Goal: Task Accomplishment & Management: Complete application form

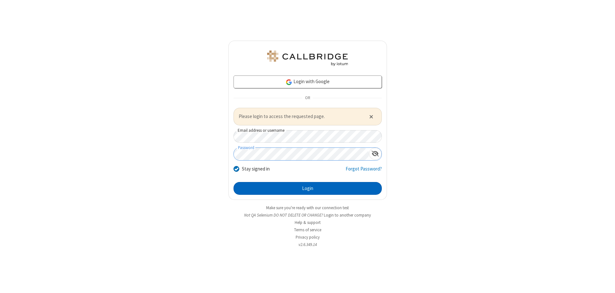
click at [307, 188] on button "Login" at bounding box center [307, 188] width 148 height 13
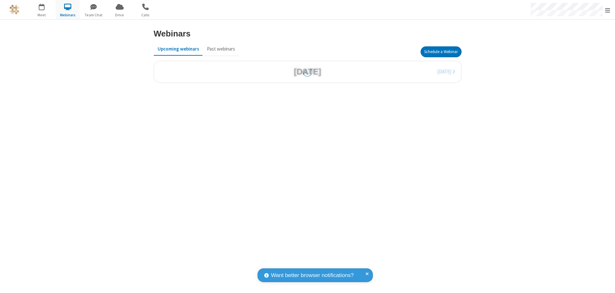
click at [441, 52] on button "Schedule a Webinar" at bounding box center [440, 51] width 41 height 11
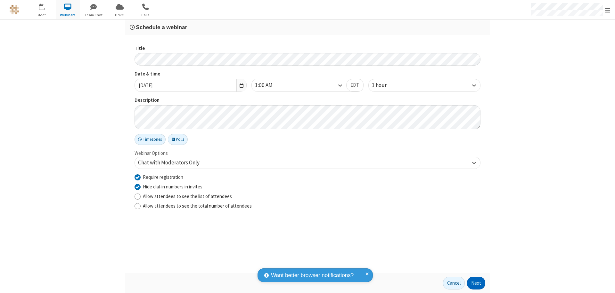
click at [476, 283] on button "Next" at bounding box center [476, 283] width 18 height 13
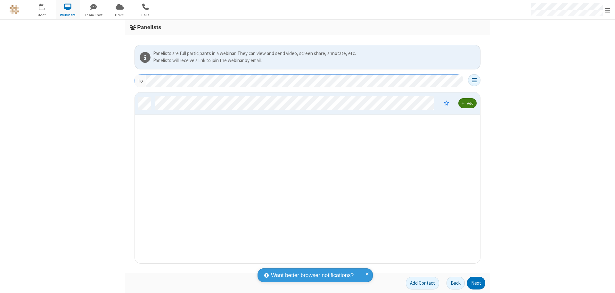
scroll to position [166, 340]
click at [476, 283] on button "Next" at bounding box center [476, 283] width 18 height 13
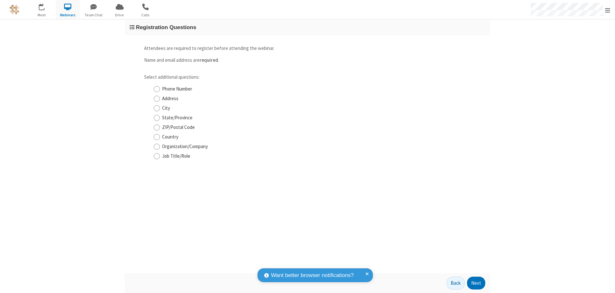
click at [157, 89] on input "Phone Number" at bounding box center [157, 89] width 6 height 7
checkbox input "true"
click at [476, 283] on button "Next" at bounding box center [476, 283] width 18 height 13
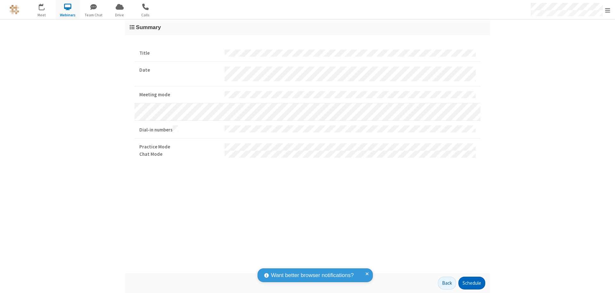
click at [471, 283] on button "Schedule" at bounding box center [471, 283] width 27 height 13
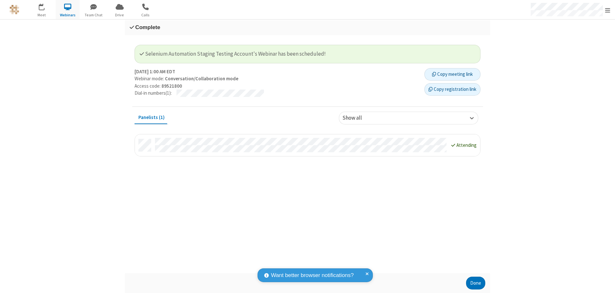
click at [452, 89] on button "Copy registration link" at bounding box center [452, 89] width 56 height 13
click at [476, 283] on button "Done" at bounding box center [475, 283] width 19 height 13
